Goal: Transaction & Acquisition: Obtain resource

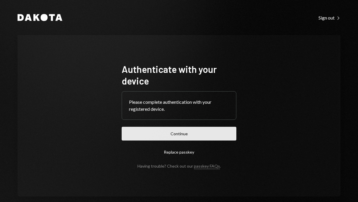
click at [185, 133] on button "Continue" at bounding box center [179, 134] width 115 height 14
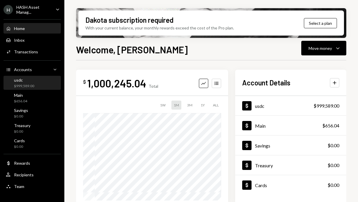
click at [24, 85] on div "$999,589.00" at bounding box center [24, 86] width 20 height 5
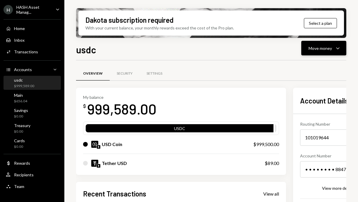
click at [316, 49] on div "Move money" at bounding box center [319, 48] width 23 height 6
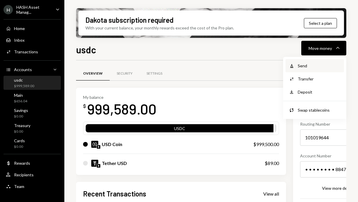
click at [311, 66] on div "Send" at bounding box center [318, 66] width 43 height 6
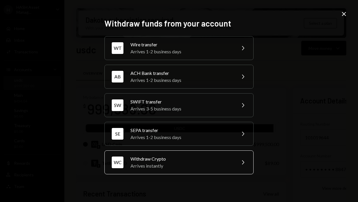
click at [182, 157] on div "Withdraw Crypto" at bounding box center [181, 159] width 102 height 7
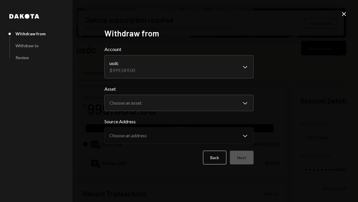
click at [247, 67] on body "H HASH Asset Manag... Caret Down Home Home Inbox Inbox Activities Transactions …" at bounding box center [179, 101] width 358 height 202
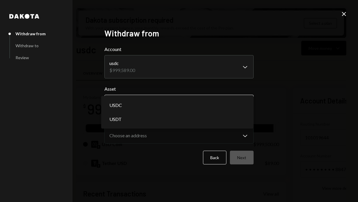
click at [247, 103] on body "H HASH Asset Manag... Caret Down Home Home Inbox Inbox Activities Transactions …" at bounding box center [179, 101] width 358 height 202
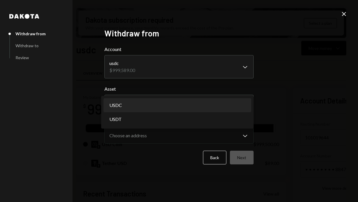
select select "****"
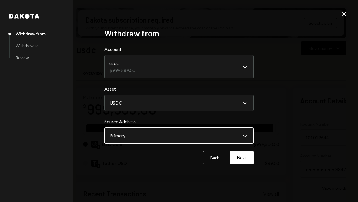
click at [241, 139] on body "H HASH Asset Manag... Caret Down Home Home Inbox Inbox Activities Transactions …" at bounding box center [179, 101] width 358 height 202
click at [250, 156] on button "Next" at bounding box center [242, 158] width 24 height 14
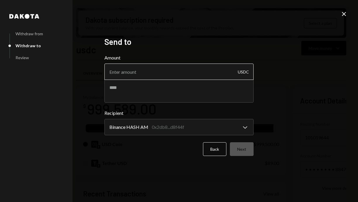
click at [198, 74] on input "Amount" at bounding box center [178, 72] width 149 height 16
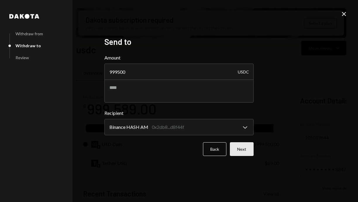
type input "999500"
click at [240, 149] on button "Next" at bounding box center [242, 150] width 24 height 14
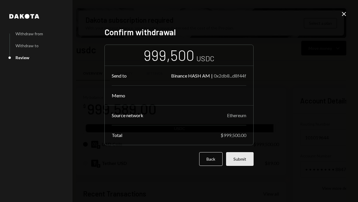
click at [242, 156] on button "Submit" at bounding box center [239, 159] width 27 height 14
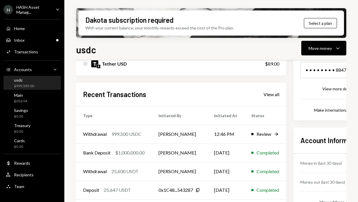
scroll to position [113, 0]
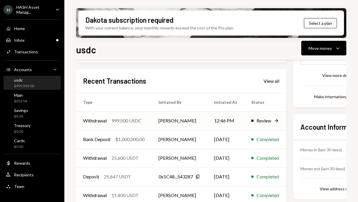
click at [120, 120] on div "999,500 USDC" at bounding box center [126, 120] width 30 height 7
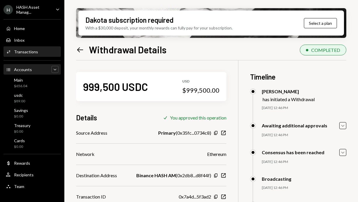
click at [54, 70] on icon "Caret Down" at bounding box center [55, 70] width 6 height 6
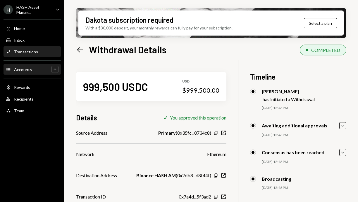
click at [53, 70] on icon "Caret Up" at bounding box center [55, 70] width 6 height 6
